Goal: Information Seeking & Learning: Learn about a topic

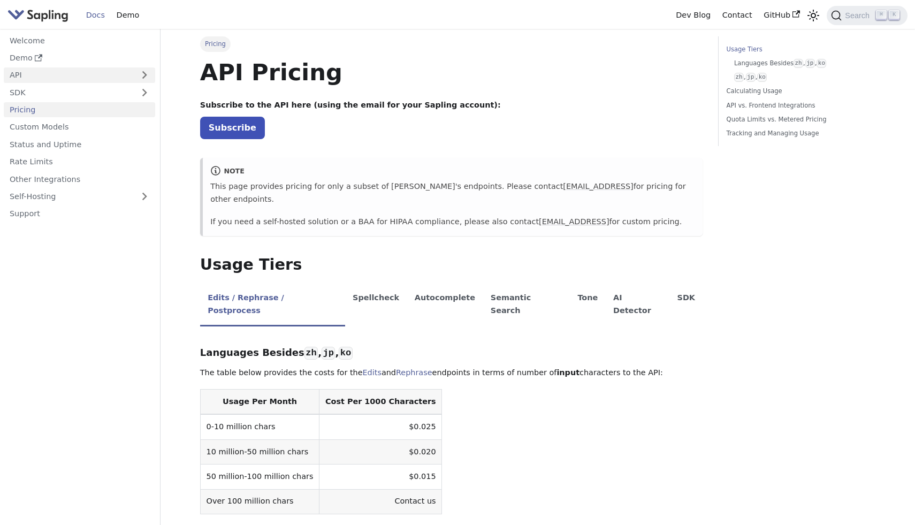
click at [66, 74] on link "API" at bounding box center [69, 75] width 130 height 16
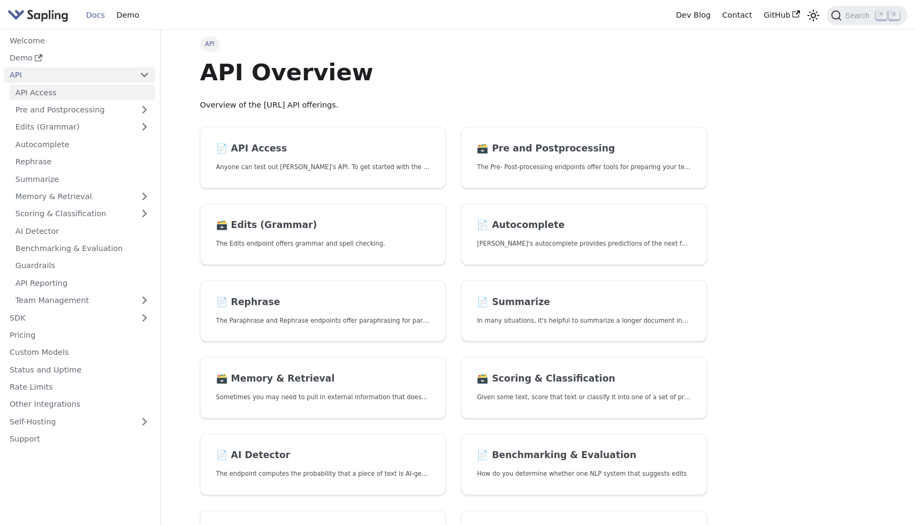
click at [47, 96] on link "API Access" at bounding box center [83, 93] width 146 height 16
